Goal: Information Seeking & Learning: Learn about a topic

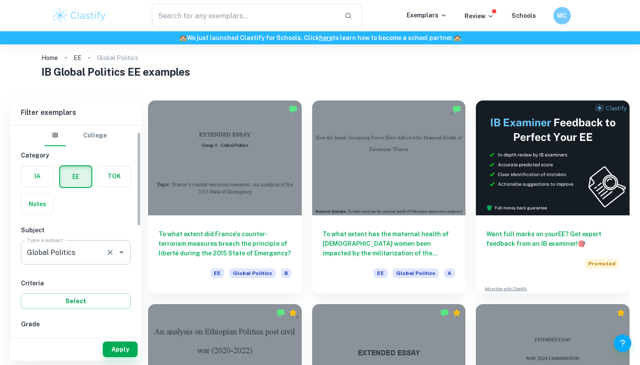
scroll to position [20, 0]
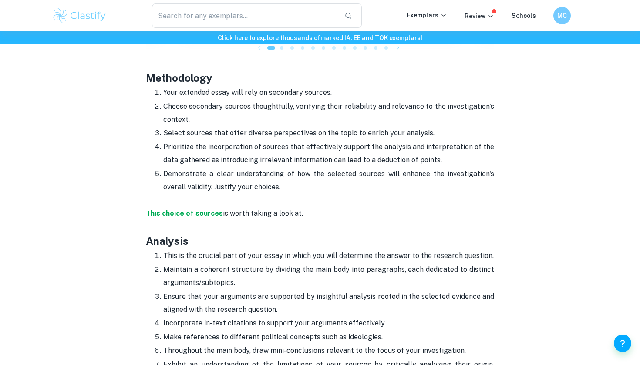
scroll to position [974, 0]
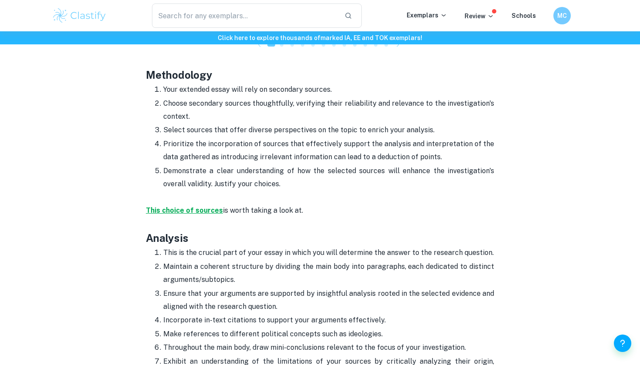
click at [208, 209] on strong "This choice of sources" at bounding box center [184, 210] width 77 height 8
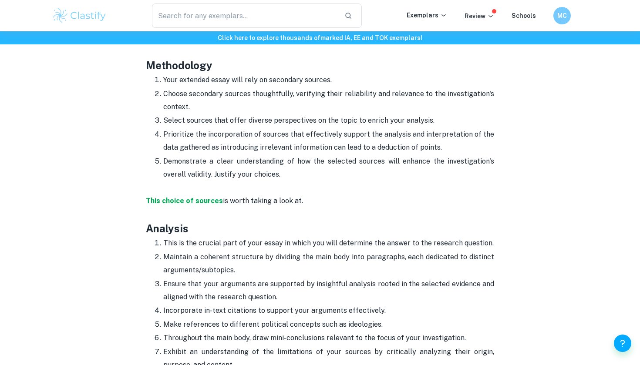
scroll to position [990, 0]
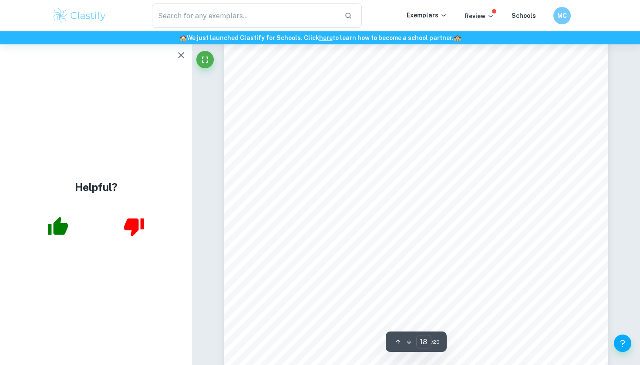
scroll to position [8525, 0]
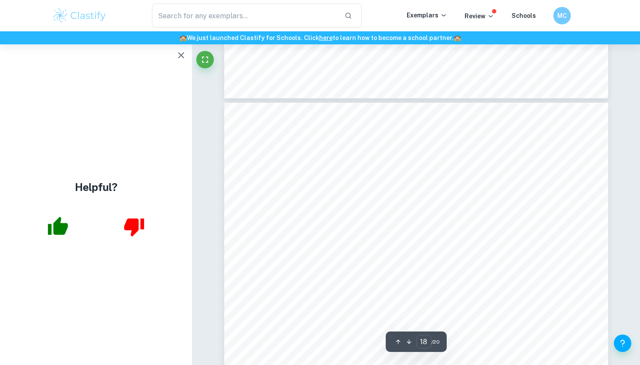
click at [183, 56] on icon "button" at bounding box center [181, 55] width 10 height 10
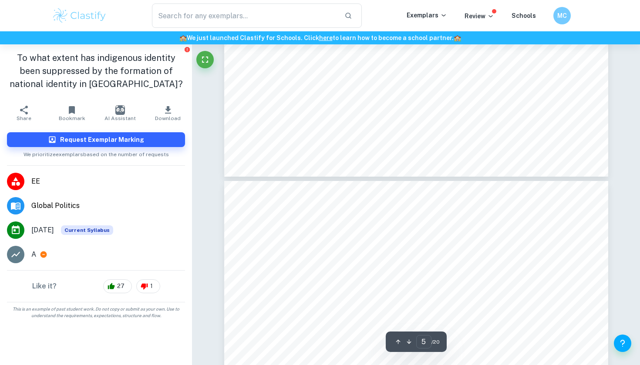
scroll to position [1947, 0]
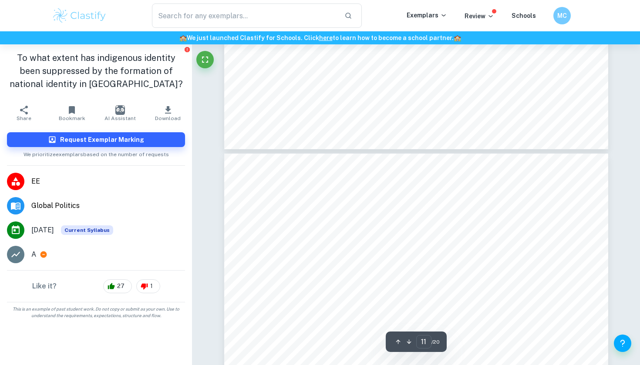
type input "12"
